Goal: Task Accomplishment & Management: Use online tool/utility

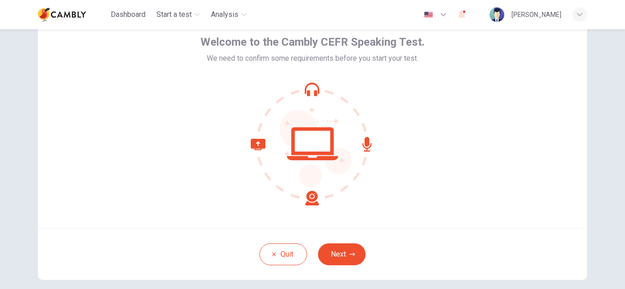
scroll to position [91, 0]
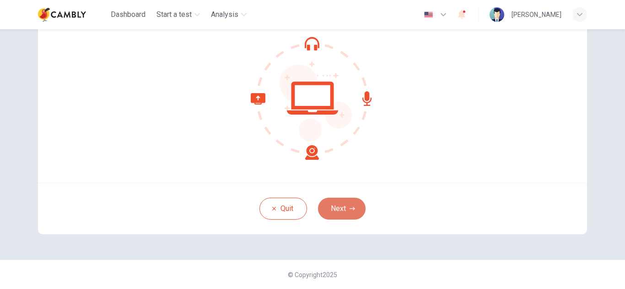
click at [349, 208] on icon "button" at bounding box center [351, 208] width 5 height 5
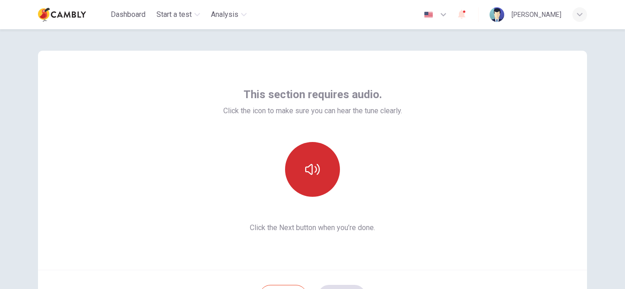
scroll to position [0, 0]
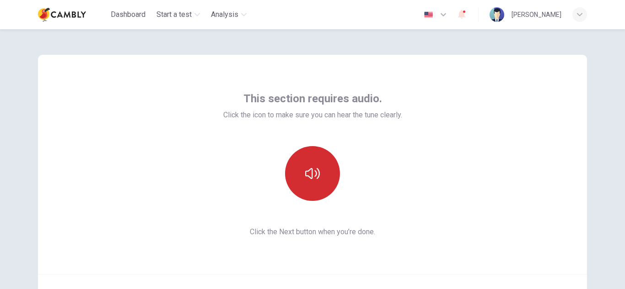
click at [323, 182] on button "button" at bounding box center [312, 173] width 55 height 55
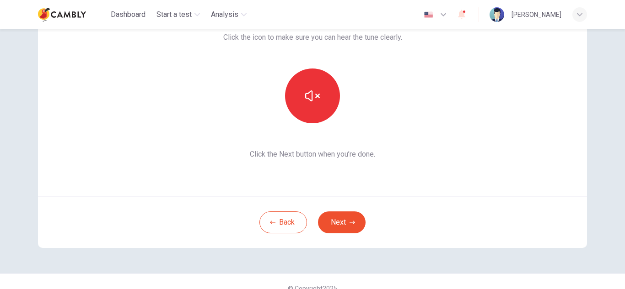
scroll to position [91, 0]
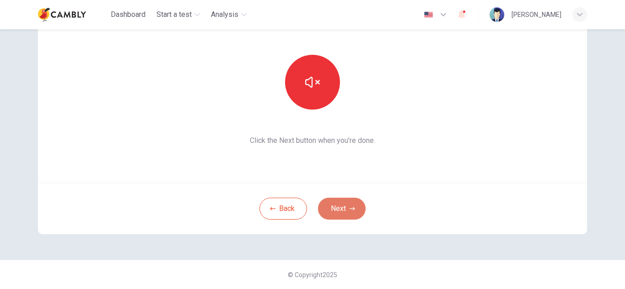
click at [331, 211] on button "Next" at bounding box center [342, 209] width 48 height 22
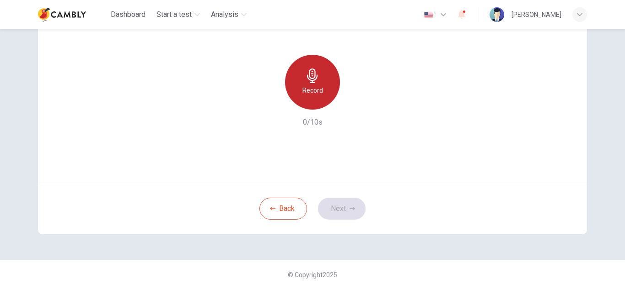
click at [310, 80] on icon "button" at bounding box center [312, 76] width 15 height 15
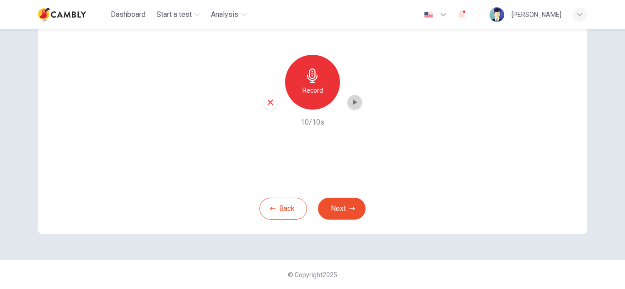
click at [350, 101] on icon "button" at bounding box center [354, 102] width 9 height 9
click at [342, 209] on button "Next" at bounding box center [342, 209] width 48 height 22
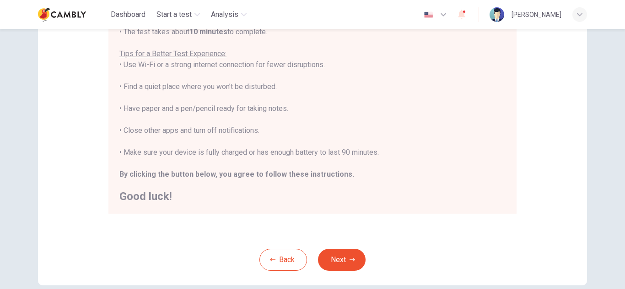
scroll to position [183, 0]
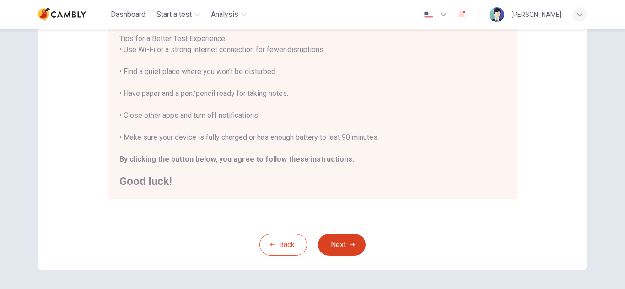
click at [343, 236] on button "Next" at bounding box center [342, 245] width 48 height 22
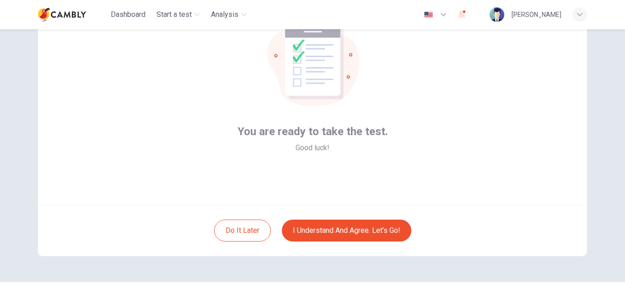
scroll to position [91, 0]
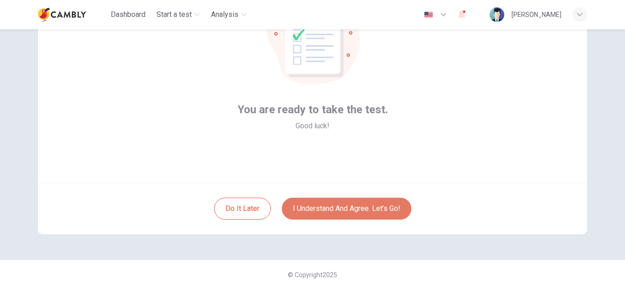
click at [358, 209] on button "I understand and agree. Let’s go!" at bounding box center [346, 209] width 129 height 22
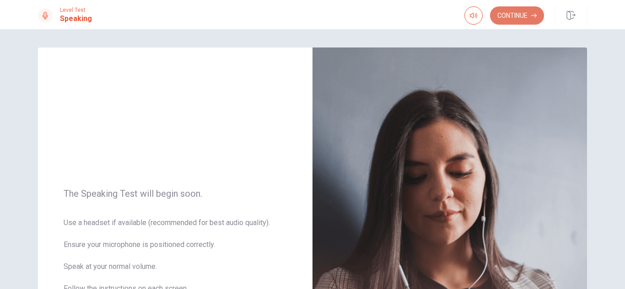
click at [513, 14] on button "Continue" at bounding box center [517, 15] width 54 height 18
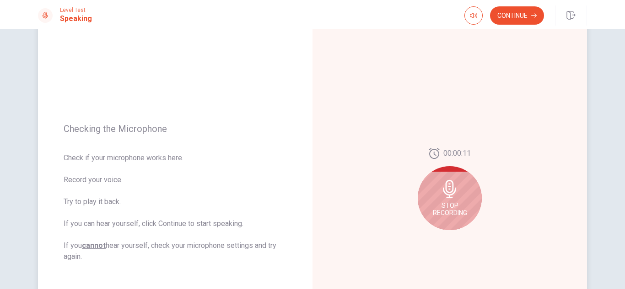
scroll to position [46, 0]
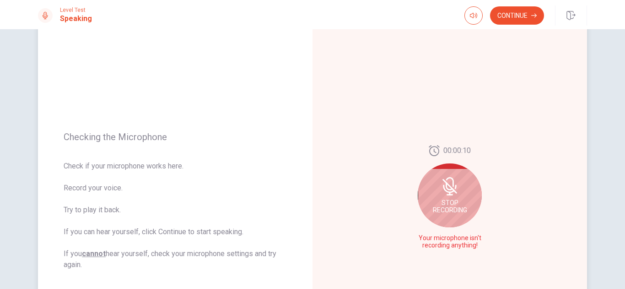
click at [457, 203] on span "Stop Recording" at bounding box center [450, 206] width 34 height 15
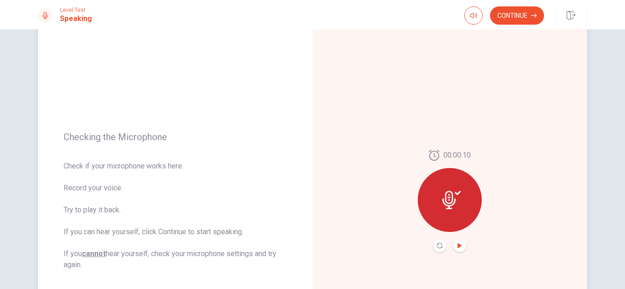
click at [457, 246] on icon "Play Audio" at bounding box center [459, 245] width 4 height 5
click at [518, 16] on button "Continue" at bounding box center [517, 15] width 54 height 18
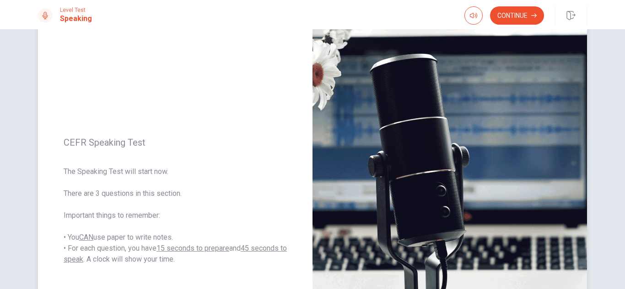
drag, startPoint x: 95, startPoint y: 193, endPoint x: 163, endPoint y: 195, distance: 68.1
click at [163, 195] on span "The Speaking Test will start now. There are 3 questions in this section. Import…" at bounding box center [175, 215] width 223 height 99
click at [520, 16] on button "Continue" at bounding box center [517, 15] width 54 height 18
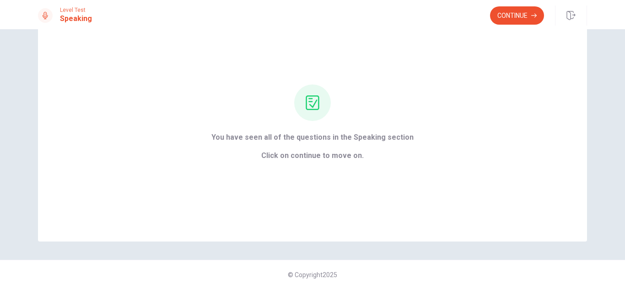
scroll to position [43, 0]
click at [514, 16] on button "Continue" at bounding box center [517, 15] width 54 height 18
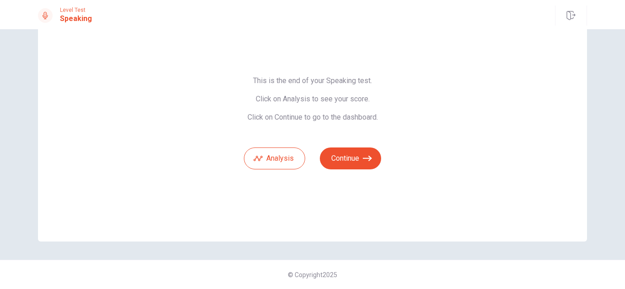
drag, startPoint x: 309, startPoint y: 78, endPoint x: 371, endPoint y: 84, distance: 62.5
click at [366, 77] on span "This is the end of your Speaking test. Click on Analysis to see your score. Cli…" at bounding box center [312, 99] width 137 height 46
click at [273, 160] on button "Analysis" at bounding box center [274, 159] width 61 height 22
